Goal: Information Seeking & Learning: Learn about a topic

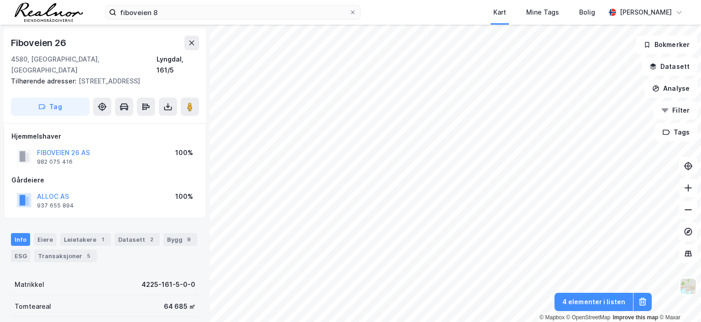
scroll to position [3, 0]
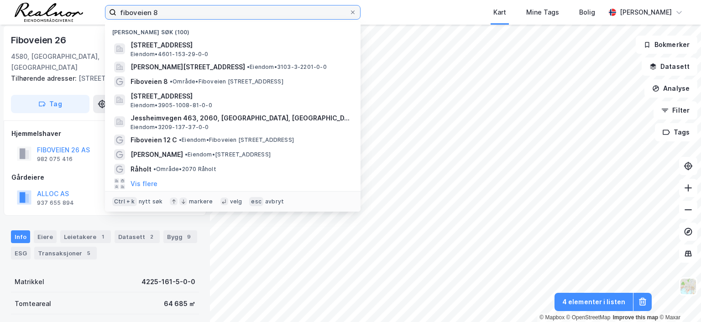
click at [163, 10] on input "fiboveien 8" at bounding box center [232, 12] width 233 height 14
drag, startPoint x: 163, startPoint y: 10, endPoint x: 154, endPoint y: 10, distance: 8.7
click at [154, 10] on input "fiboveien 8" at bounding box center [232, 12] width 233 height 14
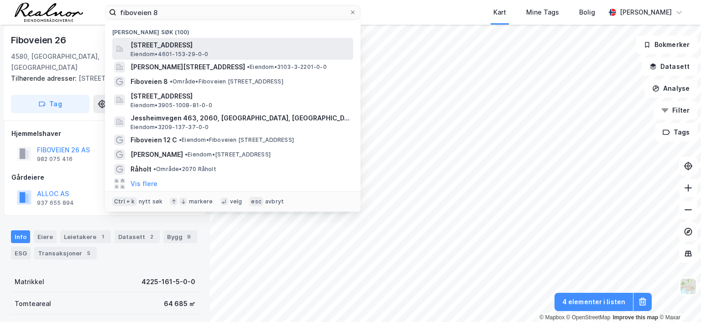
click at [190, 45] on span "Damsgårdsallmenningen 1, 5160, LAKSEVÅG, BERGEN" at bounding box center [240, 45] width 219 height 11
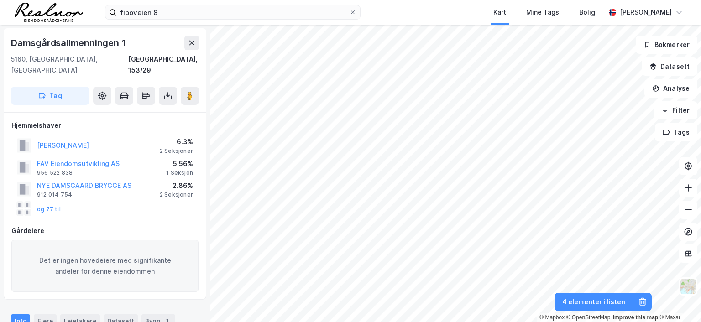
scroll to position [3, 0]
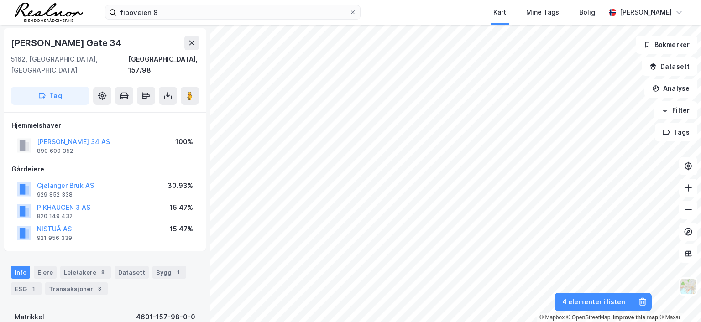
scroll to position [3, 0]
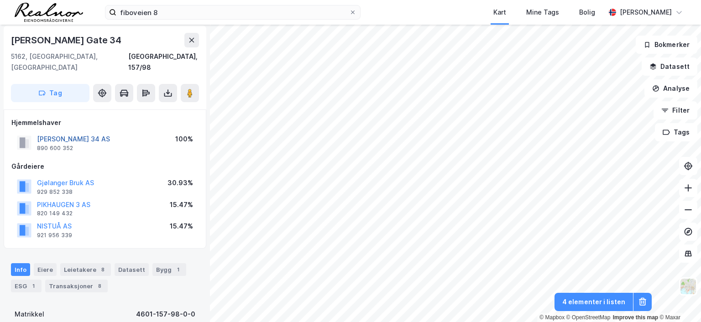
click at [0, 0] on button "CARL KONOWSGT 34 AS" at bounding box center [0, 0] width 0 height 0
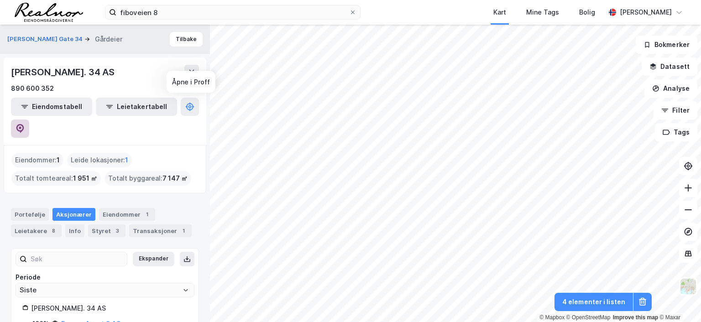
click at [21, 126] on icon at bounding box center [20, 127] width 3 height 3
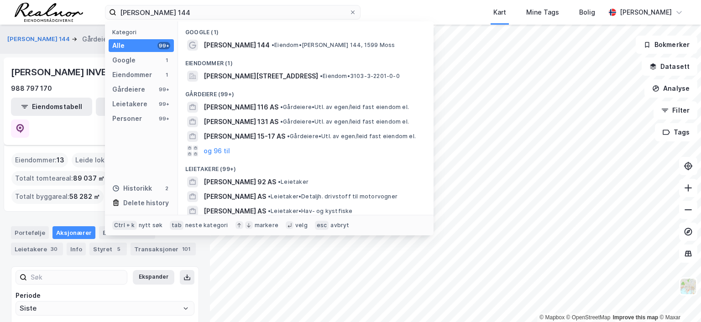
scroll to position [53, 0]
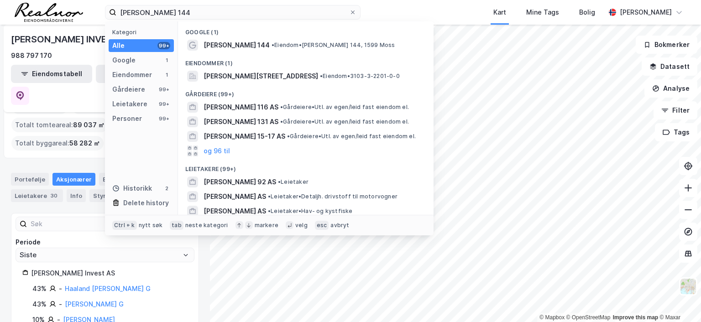
click at [178, 284] on div "43% - Haaland [PERSON_NAME] G 43% - [PERSON_NAME] G 10% - [PERSON_NAME] 4% - [P…" at bounding box center [104, 313] width 165 height 58
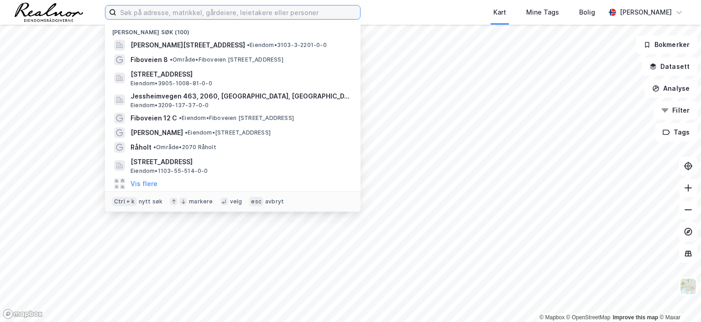
click at [161, 9] on input at bounding box center [238, 12] width 244 height 14
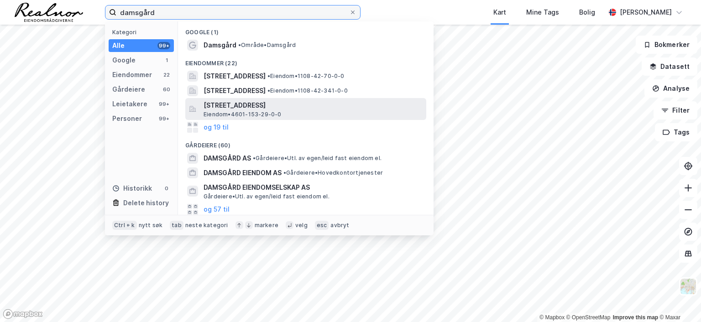
type input "damsgård"
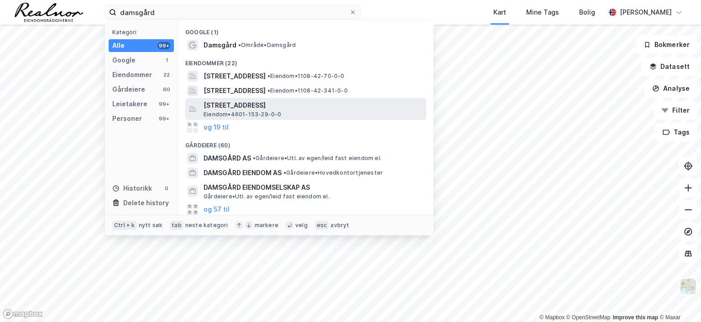
click at [265, 109] on span "Damsgårdsallmenningen 1, 5160, LAKSEVÅG, BERGEN" at bounding box center [313, 105] width 219 height 11
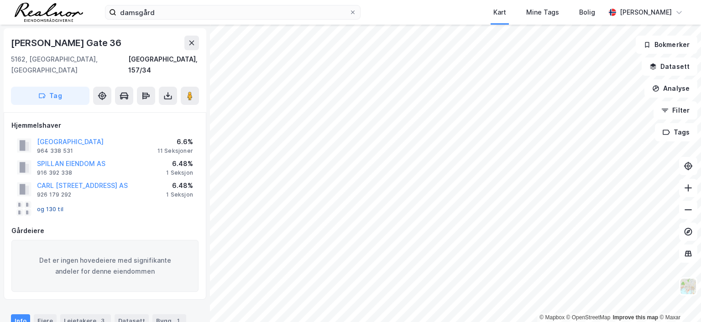
click at [0, 0] on button "og 130 til" at bounding box center [0, 0] width 0 height 0
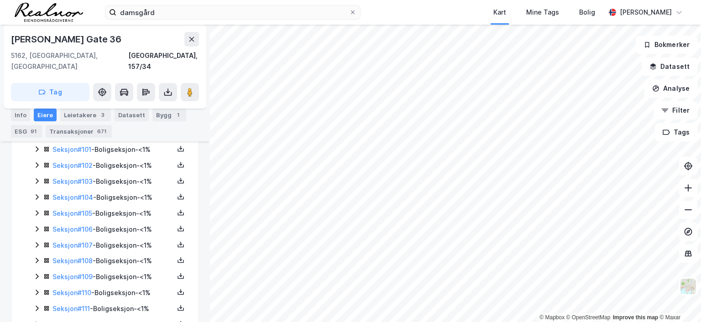
scroll to position [1862, 0]
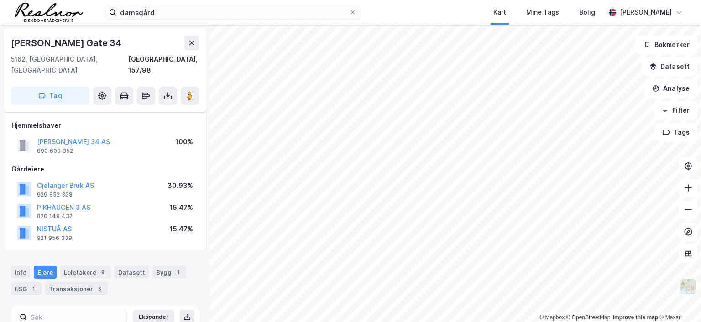
scroll to position [77, 0]
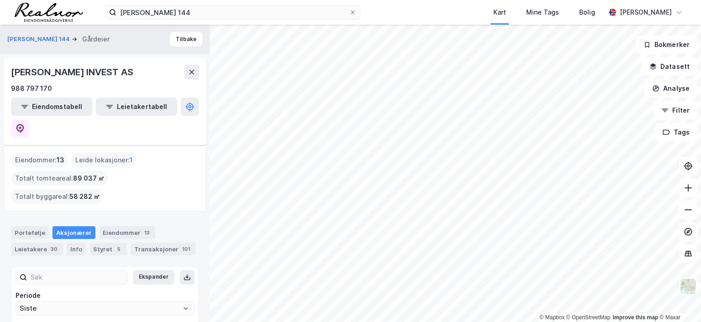
scroll to position [53, 0]
